Goal: Download file/media

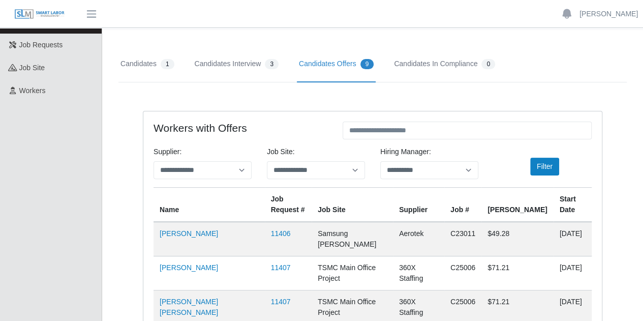
scroll to position [57, 0]
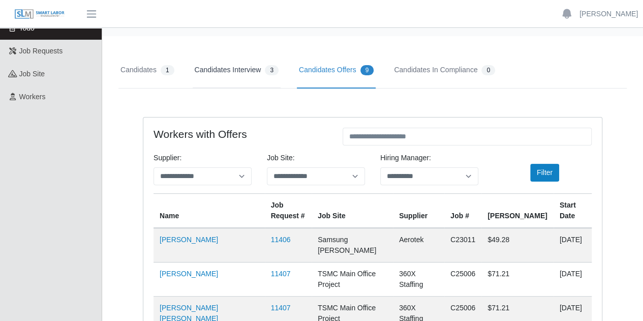
click at [234, 72] on link "Candidates Interview 3" at bounding box center [237, 70] width 88 height 36
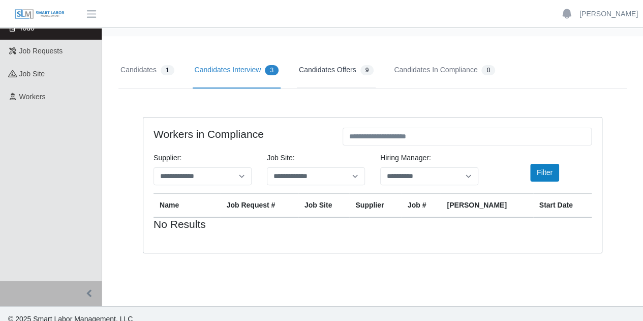
click at [328, 71] on link "Candidates Offers 9" at bounding box center [336, 70] width 79 height 36
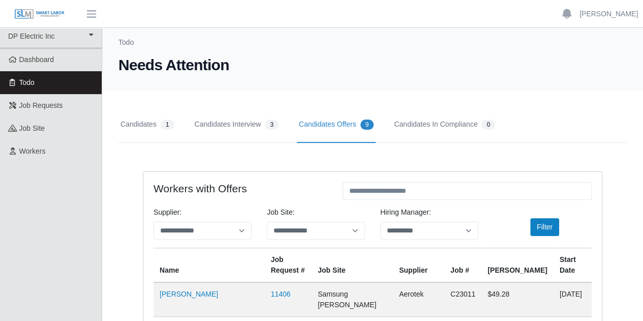
scroll to position [0, 0]
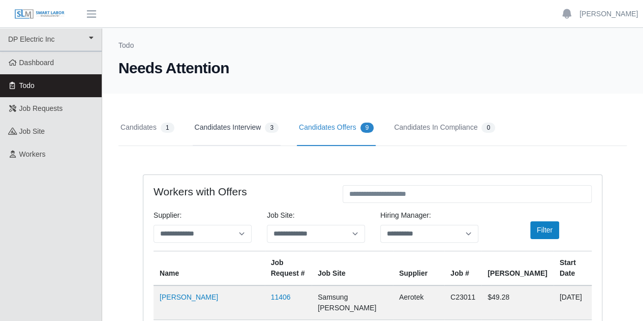
click at [221, 129] on link "Candidates Interview 3" at bounding box center [237, 128] width 88 height 36
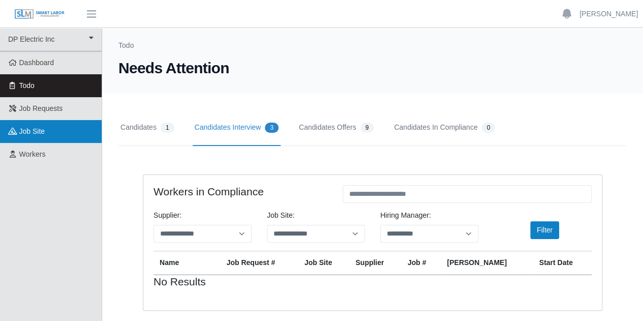
click at [42, 139] on link "job site" at bounding box center [51, 131] width 102 height 23
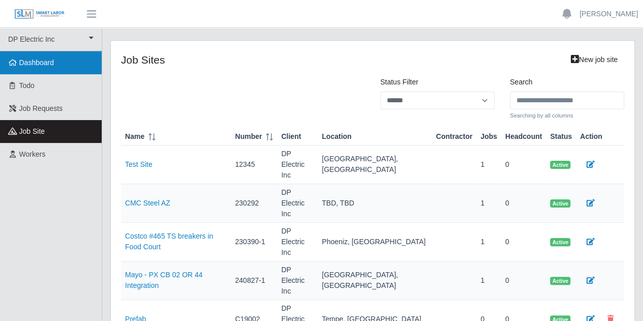
click at [25, 56] on link "Dashboard" at bounding box center [51, 62] width 102 height 23
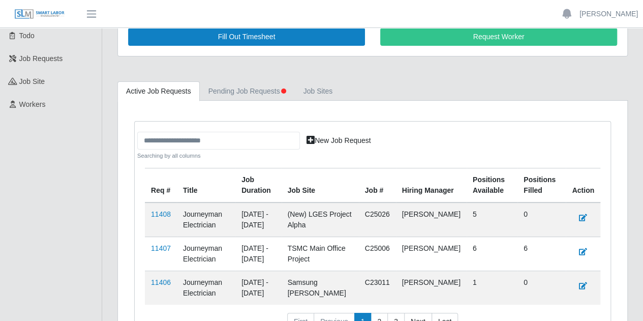
scroll to position [61, 0]
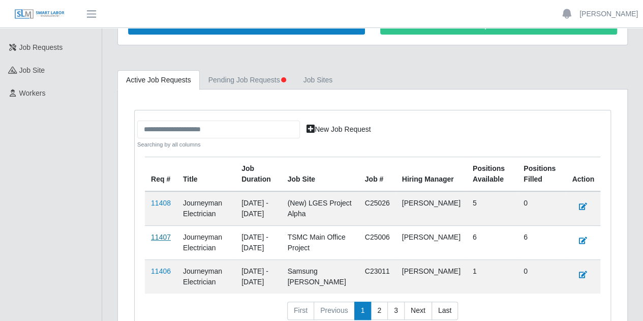
click at [164, 236] on link "11407" at bounding box center [161, 237] width 20 height 8
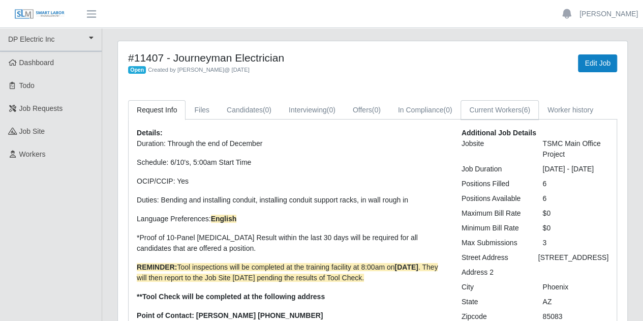
click at [497, 111] on link "Current Workers (6)" at bounding box center [500, 110] width 78 height 20
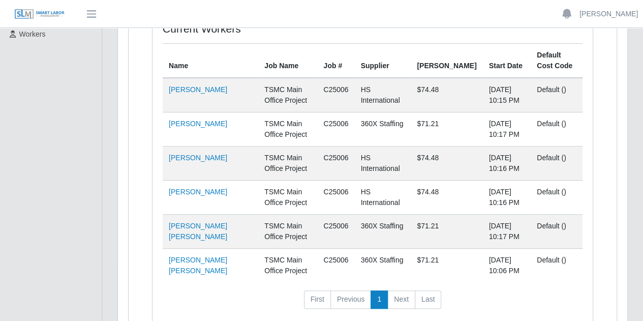
scroll to position [122, 0]
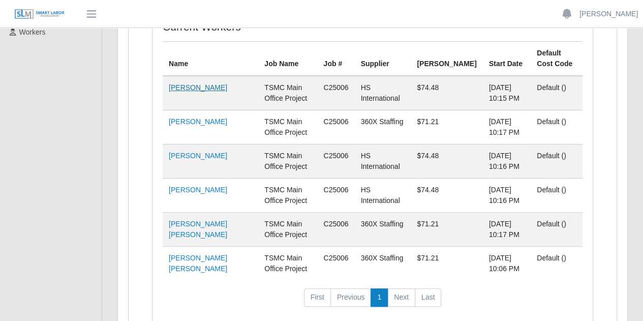
click at [185, 89] on link "Juan M Garcia" at bounding box center [198, 87] width 58 height 8
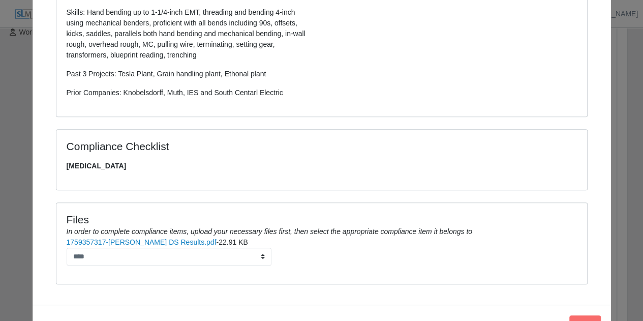
scroll to position [298, 0]
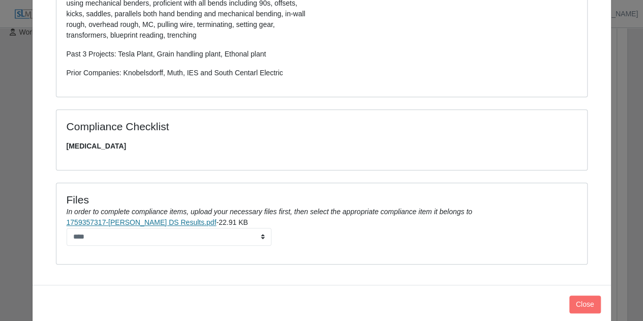
click at [155, 220] on link "1759357317-Garcia, Juan DS Results.pdf" at bounding box center [142, 222] width 150 height 8
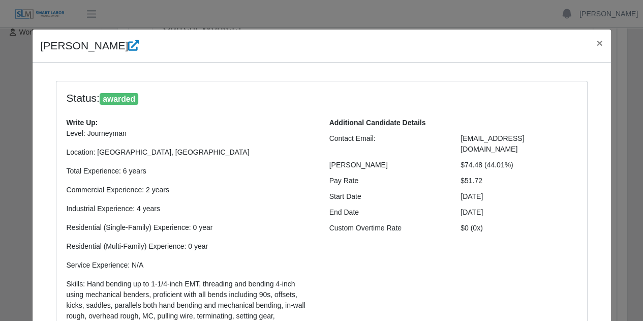
scroll to position [0, 0]
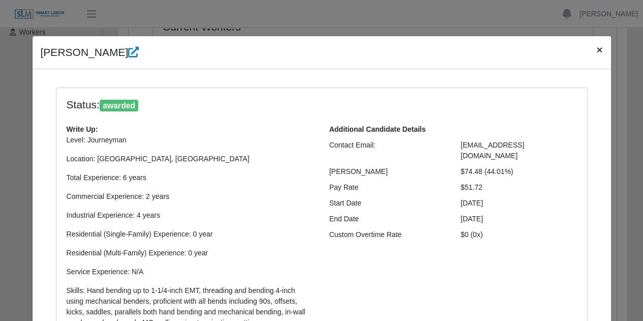
click at [597, 51] on span "×" at bounding box center [600, 50] width 6 height 12
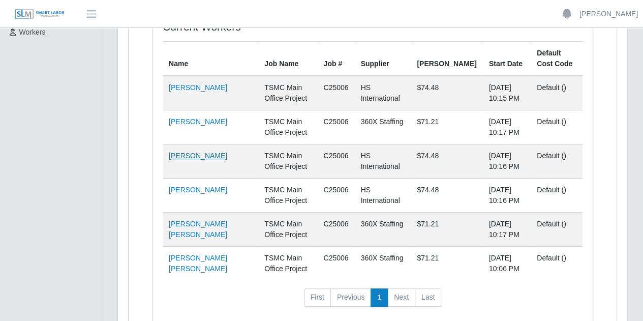
click at [193, 154] on link "Alian Renduele" at bounding box center [198, 156] width 58 height 8
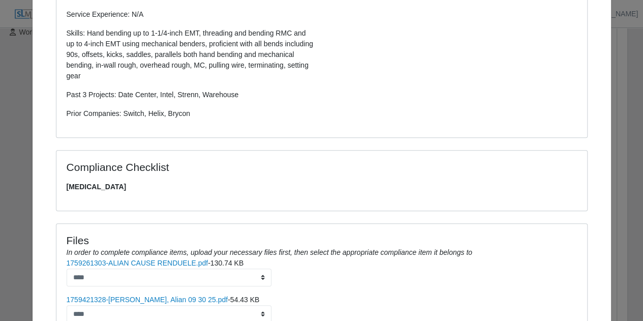
scroll to position [339, 0]
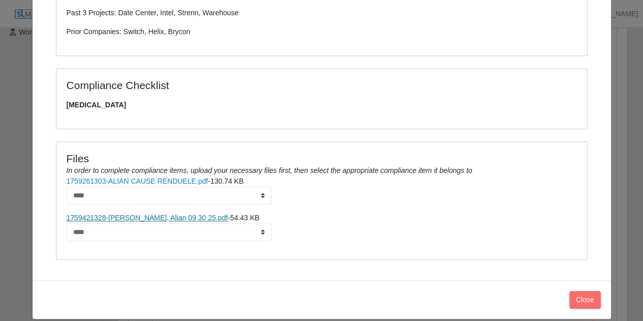
click at [131, 216] on link "1759421328-Cause Renduele, Alian 09 30 25.pdf" at bounding box center [148, 218] width 162 height 8
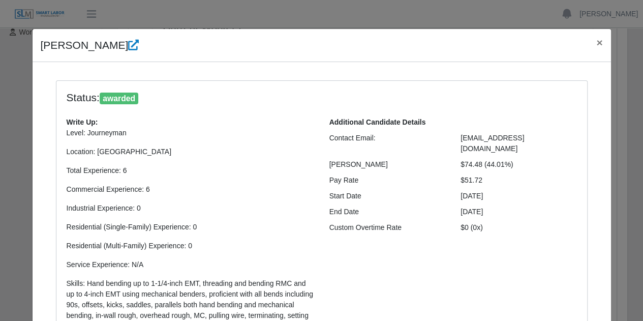
scroll to position [0, 0]
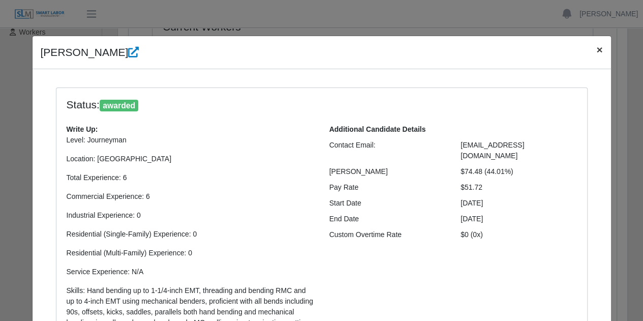
click at [597, 47] on span "×" at bounding box center [600, 50] width 6 height 12
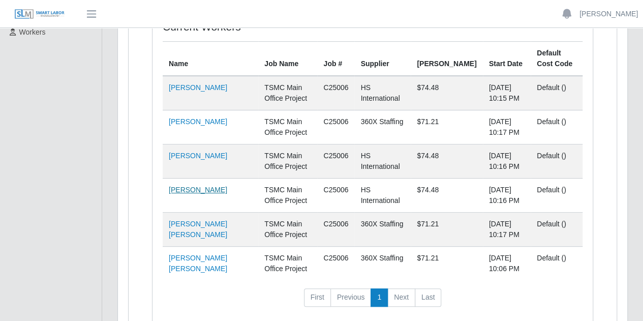
click at [203, 189] on link "Joseph Peters" at bounding box center [198, 190] width 58 height 8
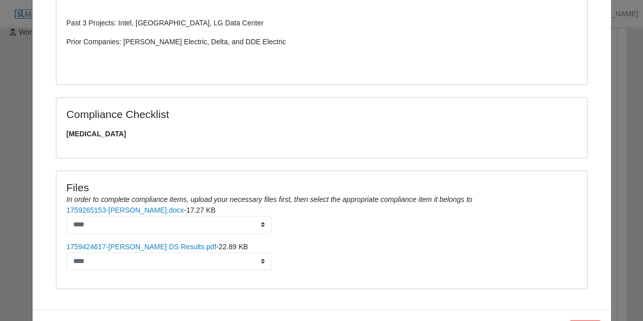
scroll to position [515, 0]
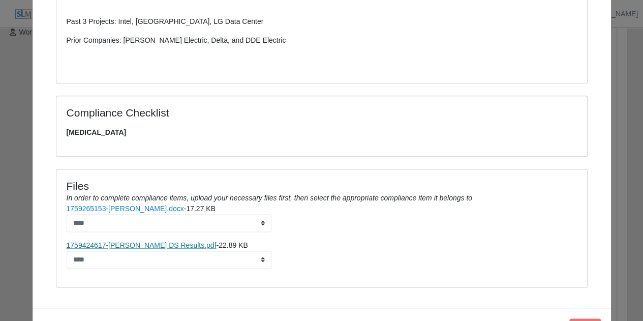
click at [169, 243] on link "1759424617-Peters, Joseph DS Results.pdf" at bounding box center [142, 245] width 150 height 8
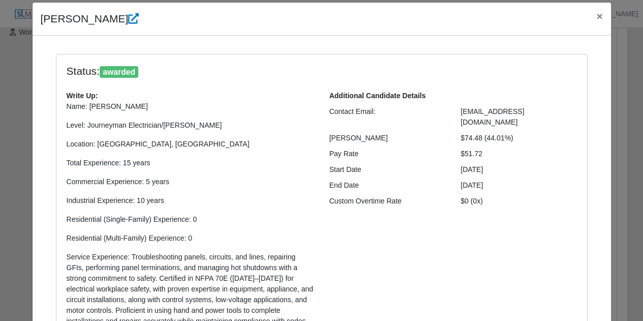
scroll to position [0, 0]
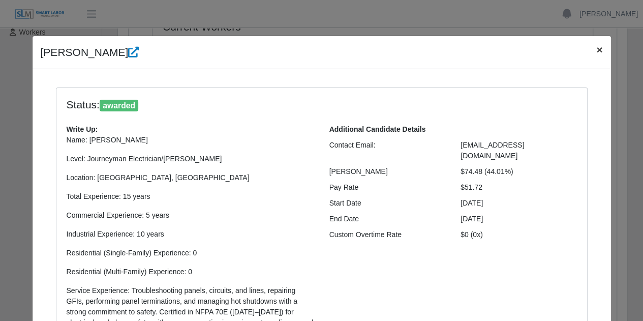
click at [597, 51] on span "×" at bounding box center [600, 50] width 6 height 12
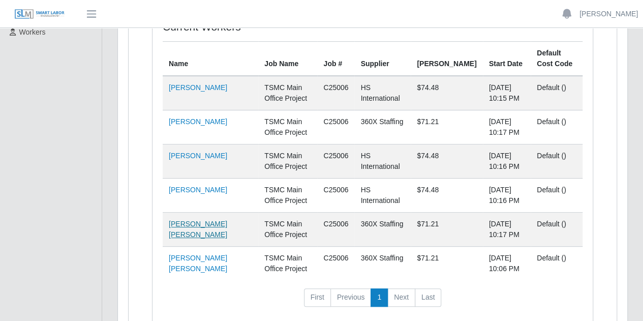
click at [202, 223] on link "Jonathan Alejandro Lopez Rubio" at bounding box center [198, 229] width 58 height 19
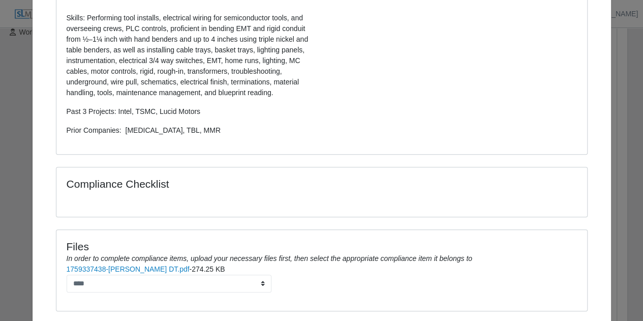
scroll to position [353, 0]
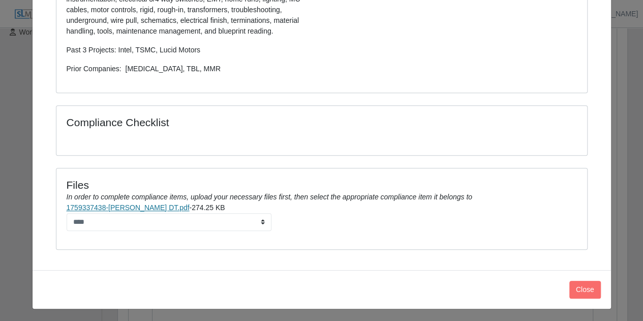
click at [150, 206] on link "1759337438-Jonathan Lopez DT.pdf" at bounding box center [128, 207] width 123 height 8
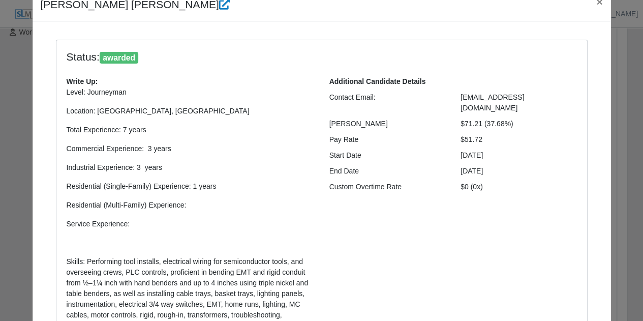
scroll to position [0, 0]
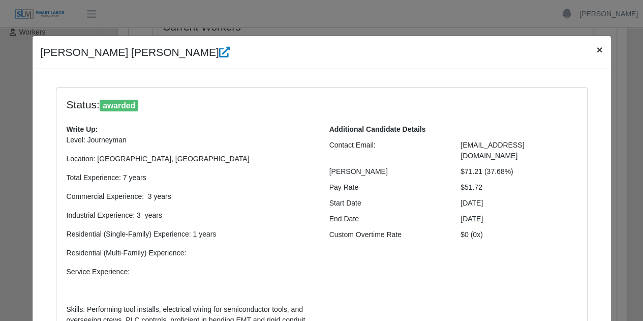
click at [598, 48] on span "×" at bounding box center [600, 50] width 6 height 12
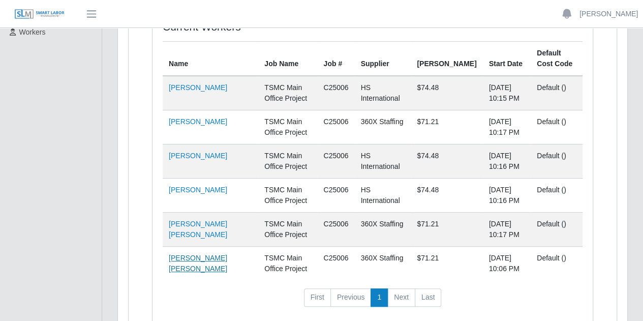
click at [202, 255] on link "Carlos Reyes lopez portillo" at bounding box center [198, 263] width 58 height 19
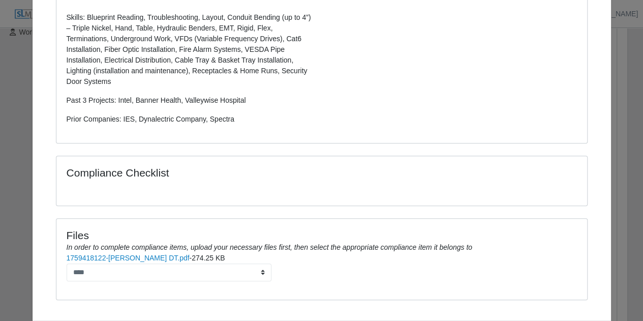
scroll to position [332, 0]
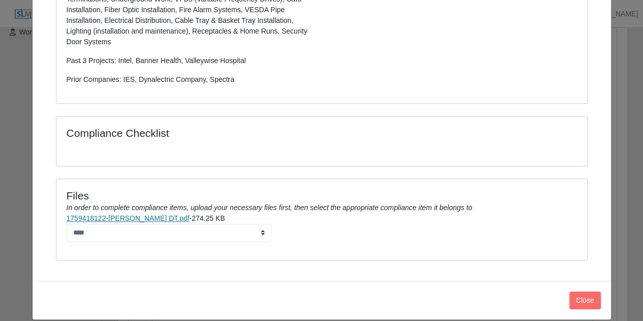
click at [134, 214] on link "1759418122-Carlos P. DT.pdf" at bounding box center [128, 218] width 123 height 8
